Goal: Subscribe to service/newsletter

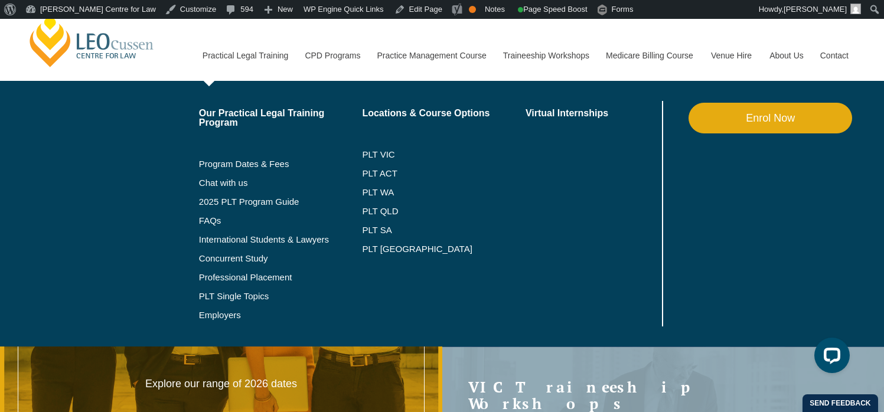
click at [213, 53] on link "Practical Legal Training" at bounding box center [245, 55] width 103 height 51
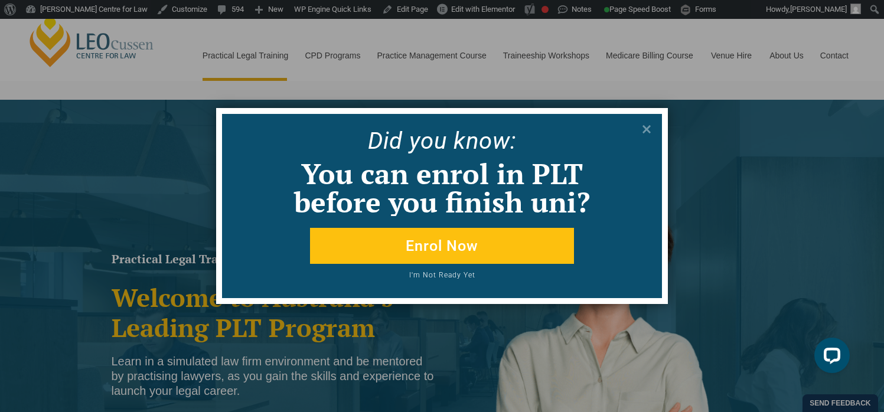
drag, startPoint x: 645, startPoint y: 127, endPoint x: 546, endPoint y: 109, distance: 100.8
click at [642, 127] on icon at bounding box center [646, 129] width 13 height 13
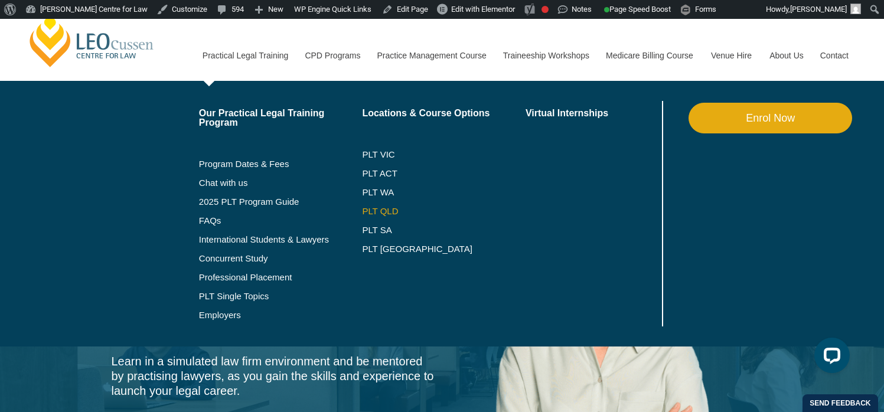
click at [362, 207] on link "PLT QLD" at bounding box center [444, 211] width 164 height 9
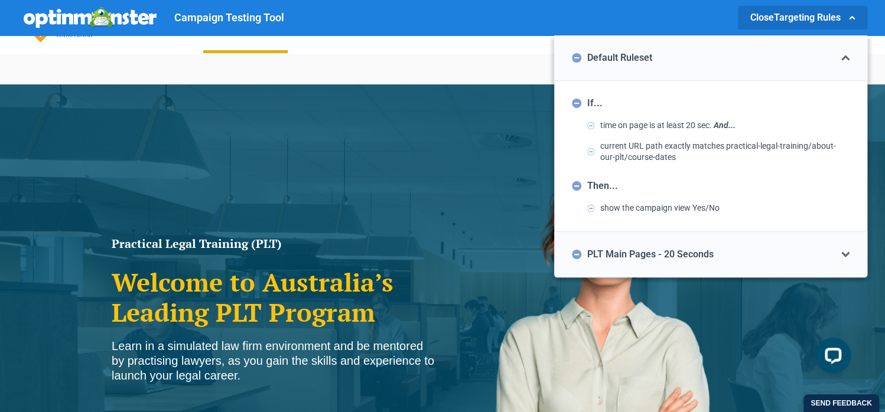
scroll to position [51, 0]
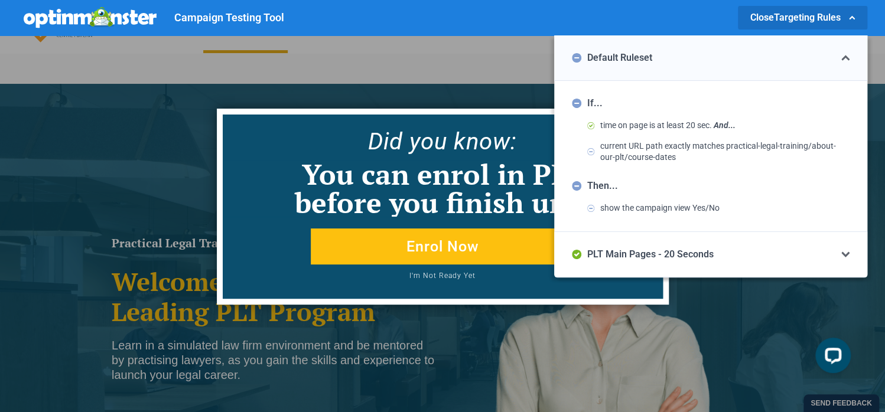
click at [598, 256] on div "PLT Main Pages - 20 Seconds" at bounding box center [643, 254] width 142 height 9
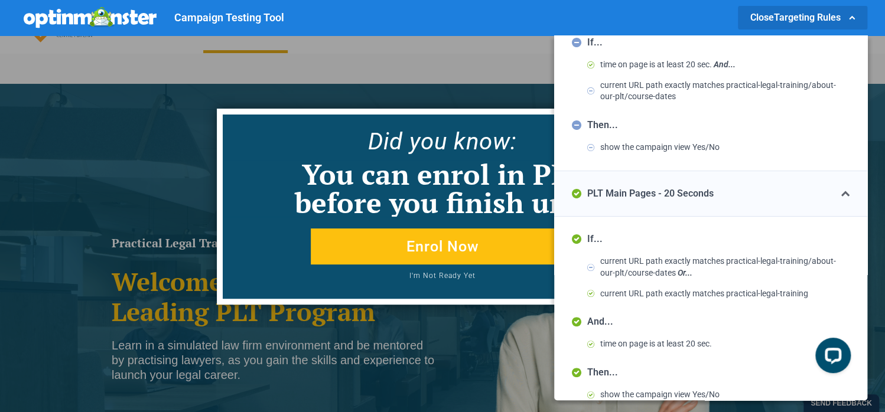
scroll to position [79, 0]
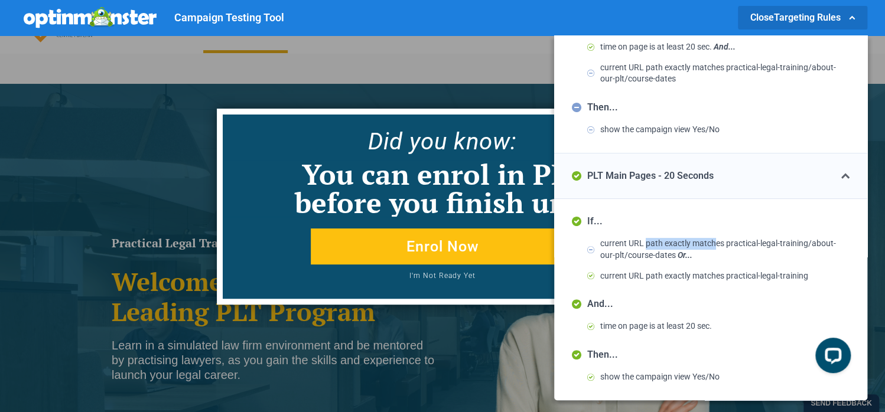
drag, startPoint x: 649, startPoint y: 243, endPoint x: 718, endPoint y: 238, distance: 69.4
click at [721, 238] on span "current URL path exactly matches practical-legal-training/about-our-plt/course-…" at bounding box center [724, 249] width 249 height 23
drag, startPoint x: 649, startPoint y: 255, endPoint x: 679, endPoint y: 254, distance: 29.5
click at [668, 256] on span "current URL path exactly matches practical-legal-training/about-our-plt/course-…" at bounding box center [724, 249] width 249 height 23
click at [695, 242] on span "current URL path exactly matches practical-legal-training/about-our-plt/course-…" at bounding box center [724, 249] width 249 height 23
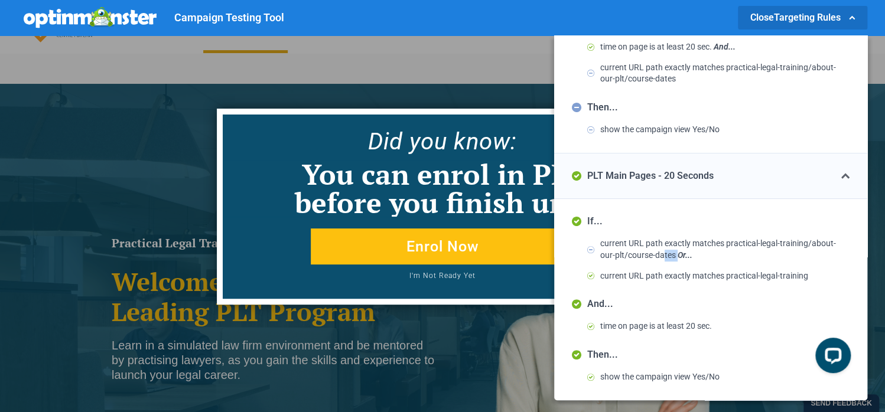
click at [681, 253] on span "current URL path exactly matches practical-legal-training/about-our-plt/course-…" at bounding box center [724, 249] width 249 height 23
drag, startPoint x: 600, startPoint y: 324, endPoint x: 760, endPoint y: 336, distance: 159.9
click at [760, 336] on div "And... time on page is at least 20 sec." at bounding box center [711, 321] width 278 height 42
click at [854, 18] on icon at bounding box center [852, 18] width 6 height 4
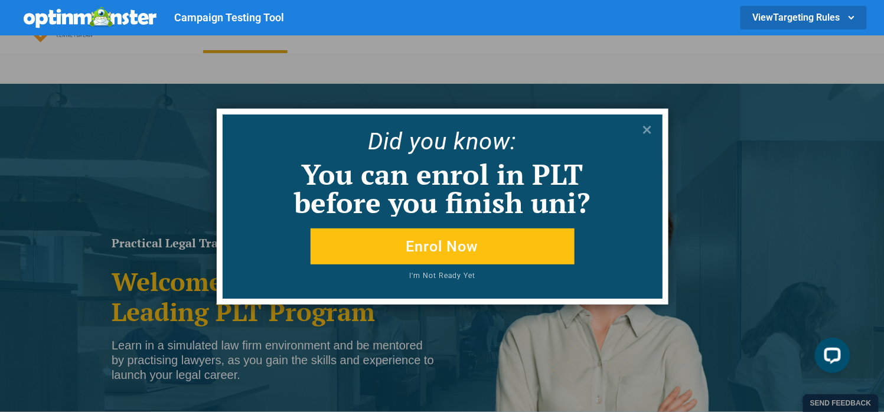
scroll to position [51, 0]
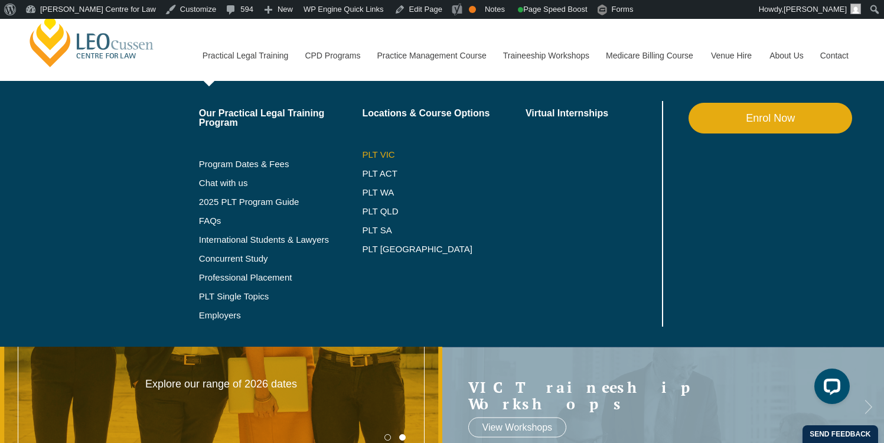
click at [370, 156] on link "PLT VIC" at bounding box center [444, 154] width 164 height 9
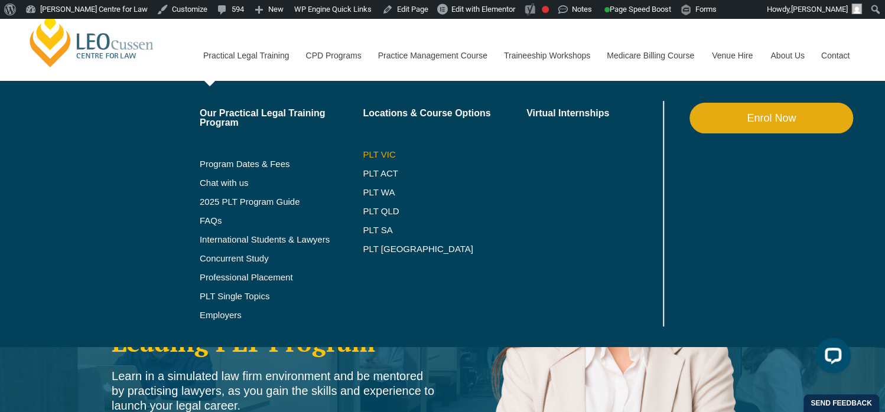
click at [367, 155] on link "PLT VIC" at bounding box center [445, 154] width 164 height 9
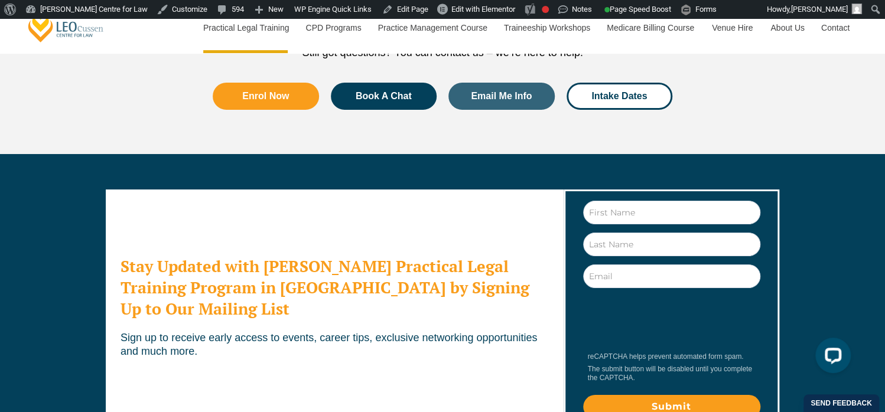
scroll to position [6407, 0]
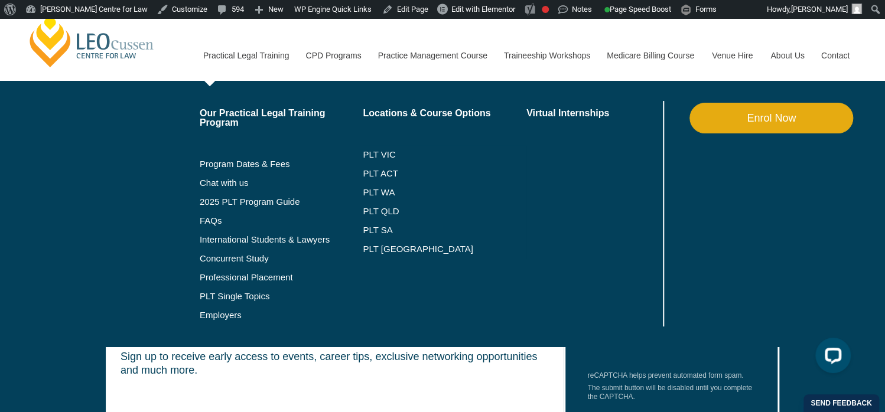
click at [230, 56] on link "Practical Legal Training" at bounding box center [245, 55] width 103 height 51
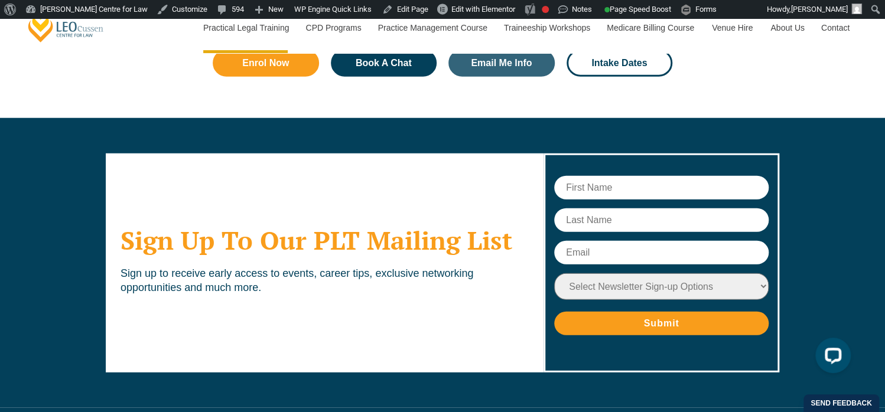
scroll to position [5836, 0]
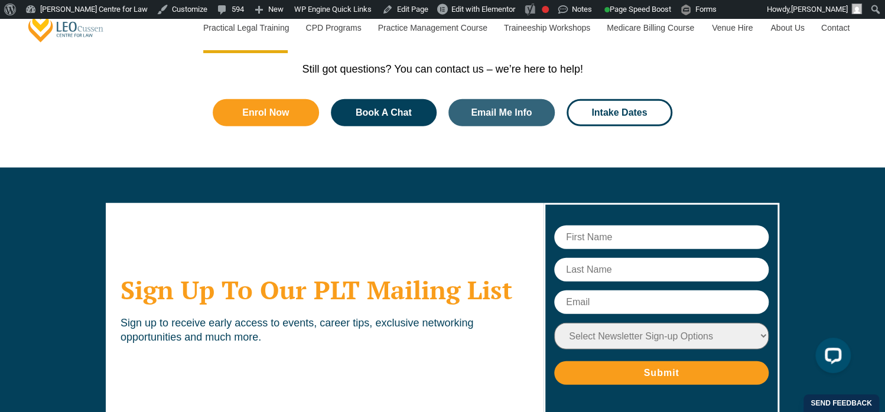
click at [608, 323] on select "Select Newsletter Sign-up Options Practical Legal Training - VIC Practical Lega…" at bounding box center [661, 336] width 214 height 27
click at [605, 323] on select "Select Newsletter Sign-up Options Practical Legal Training - VIC Practical Lega…" at bounding box center [661, 336] width 214 height 27
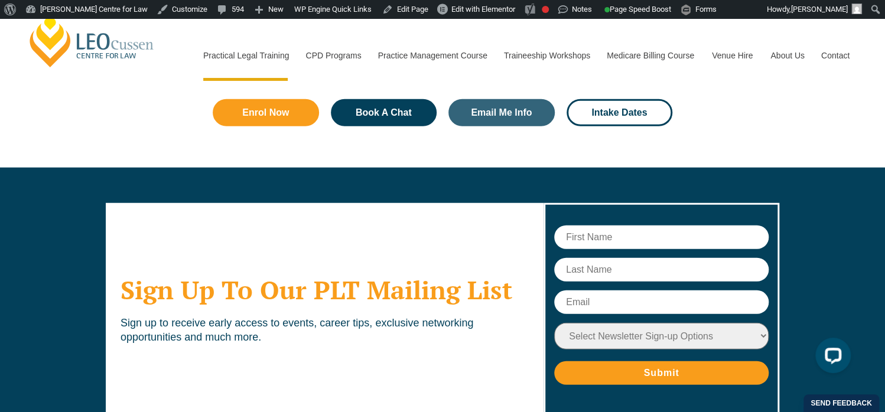
click at [77, 29] on link "[PERSON_NAME] Centre for Law" at bounding box center [92, 41] width 131 height 56
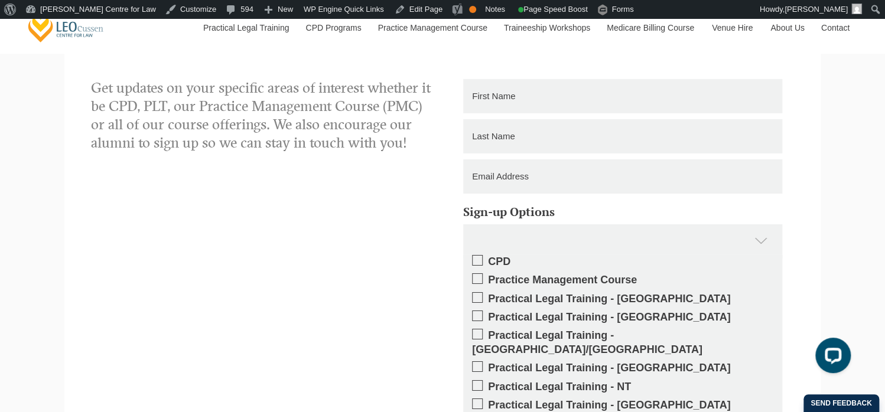
scroll to position [1890, 0]
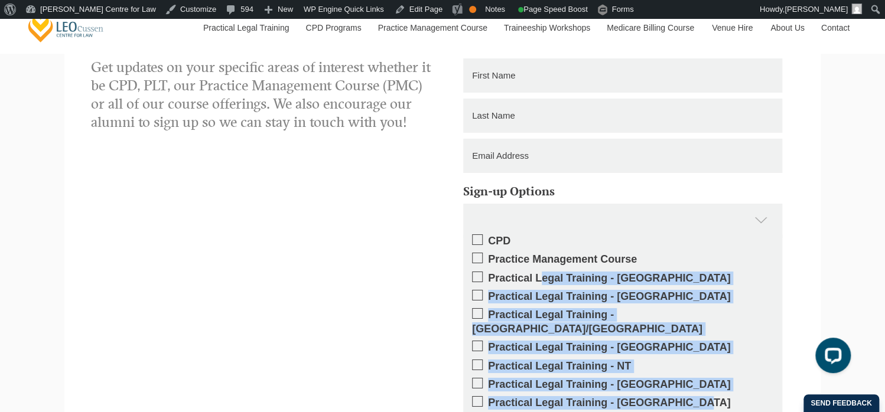
drag, startPoint x: 487, startPoint y: 279, endPoint x: 652, endPoint y: 393, distance: 199.9
click at [652, 393] on div "CPD Practice Management Course Practical Legal Training - [GEOGRAPHIC_DATA] Pra…" at bounding box center [622, 348] width 319 height 227
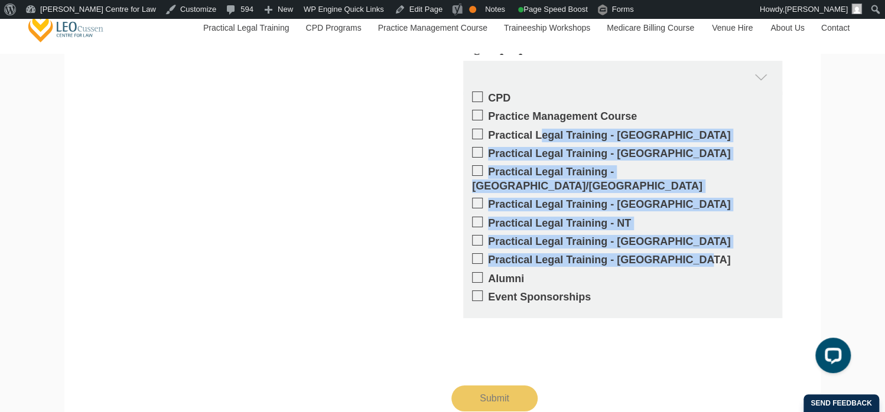
drag, startPoint x: 454, startPoint y: 239, endPoint x: 635, endPoint y: 294, distance: 189.1
click at [637, 295] on div "Sign-up Options CPD Practice Management Course Practical Legal Training - [GEOG…" at bounding box center [623, 179] width 360 height 286
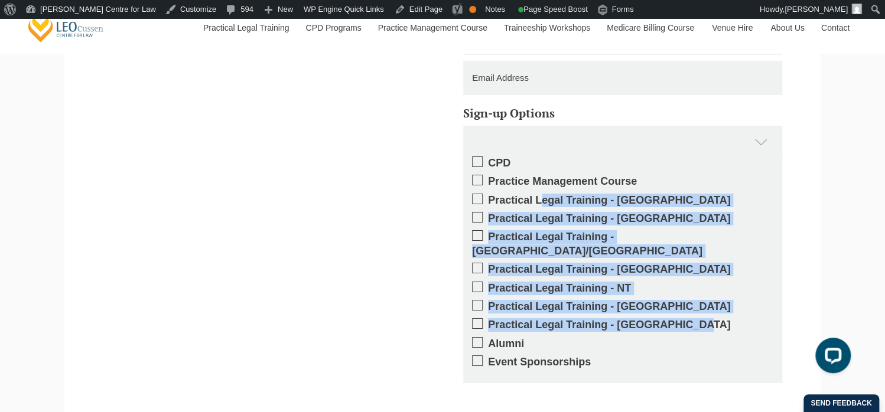
scroll to position [1967, 0]
click at [646, 204] on label "Practical Legal Training - [GEOGRAPHIC_DATA]" at bounding box center [622, 202] width 301 height 14
click at [488, 197] on input "Practical Legal Training - [GEOGRAPHIC_DATA]" at bounding box center [488, 197] width 0 height 0
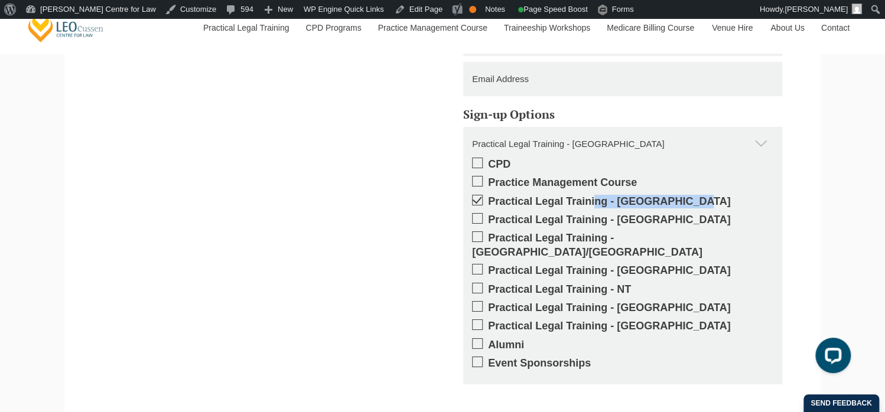
drag, startPoint x: 554, startPoint y: 197, endPoint x: 541, endPoint y: 197, distance: 13.6
click at [541, 197] on label "Practical Legal Training - [GEOGRAPHIC_DATA]" at bounding box center [622, 202] width 301 height 14
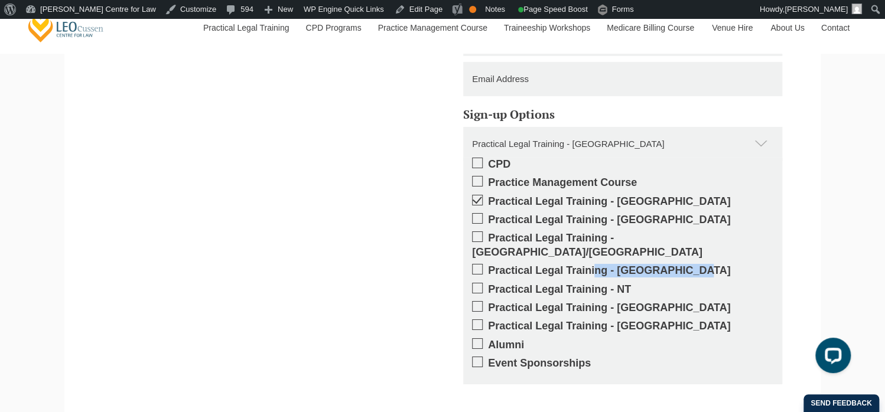
drag, startPoint x: 650, startPoint y: 261, endPoint x: 536, endPoint y: 258, distance: 113.5
click at [536, 264] on label "Practical Legal Training - [GEOGRAPHIC_DATA]" at bounding box center [622, 271] width 301 height 14
drag, startPoint x: 649, startPoint y: 313, endPoint x: 637, endPoint y: 312, distance: 12.5
click at [649, 320] on label "Practical Legal Training - [GEOGRAPHIC_DATA]" at bounding box center [622, 327] width 301 height 14
click at [488, 322] on input "Practical Legal Training - [GEOGRAPHIC_DATA]" at bounding box center [488, 322] width 0 height 0
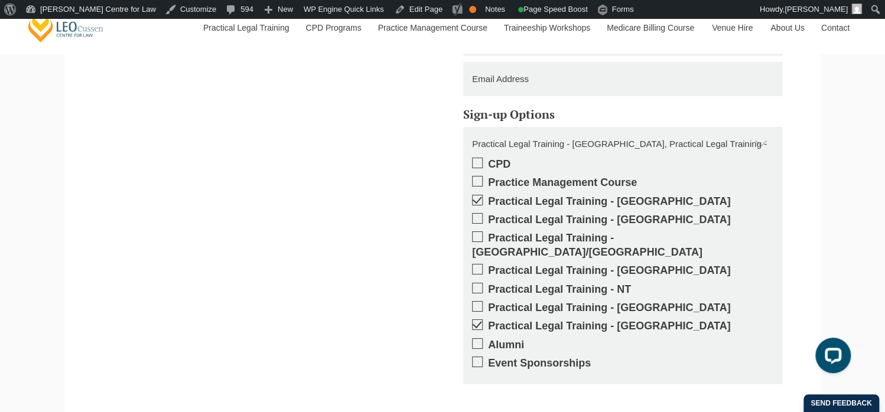
click at [482, 320] on span at bounding box center [477, 325] width 11 height 11
click at [488, 322] on input "Practical Legal Training - [GEOGRAPHIC_DATA]" at bounding box center [488, 322] width 0 height 0
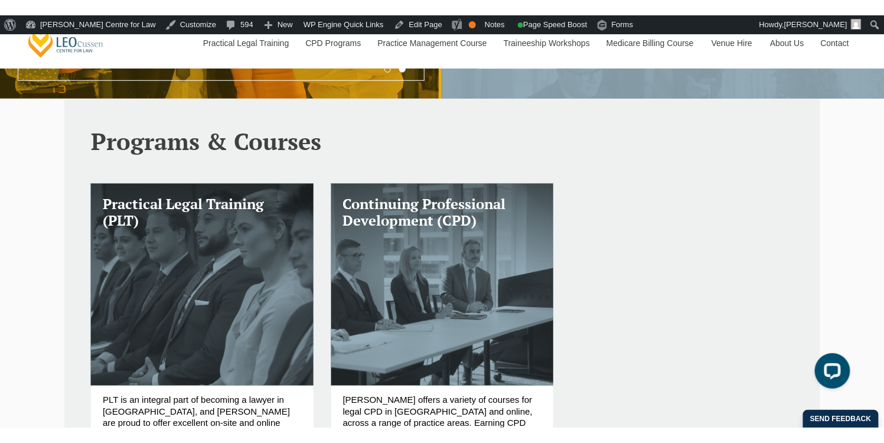
scroll to position [0, 0]
